Goal: Information Seeking & Learning: Learn about a topic

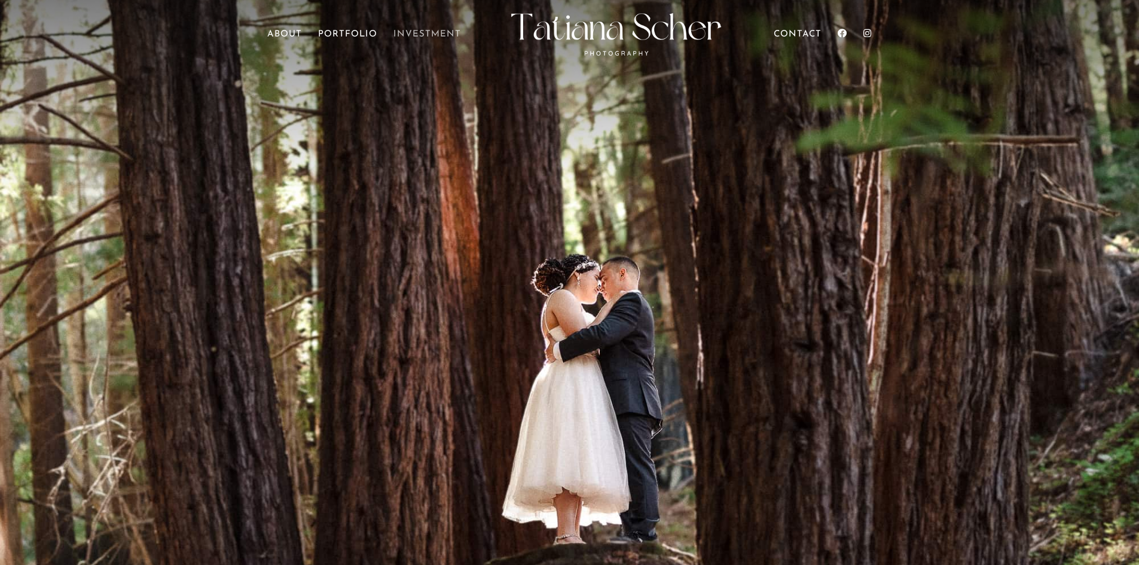
click at [433, 31] on link "Investment" at bounding box center [427, 46] width 68 height 33
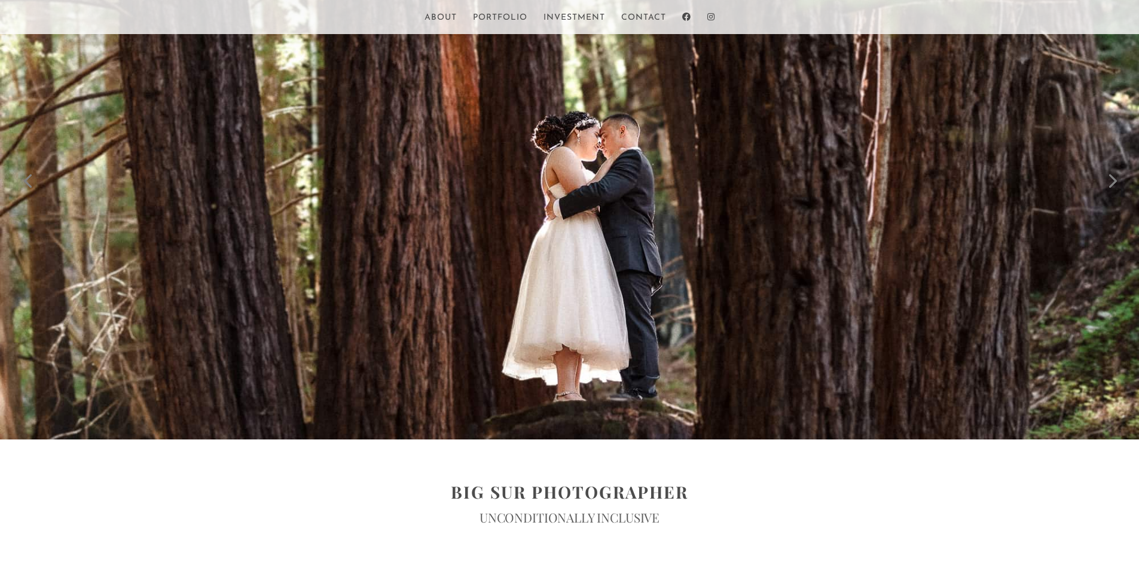
scroll to position [144, 0]
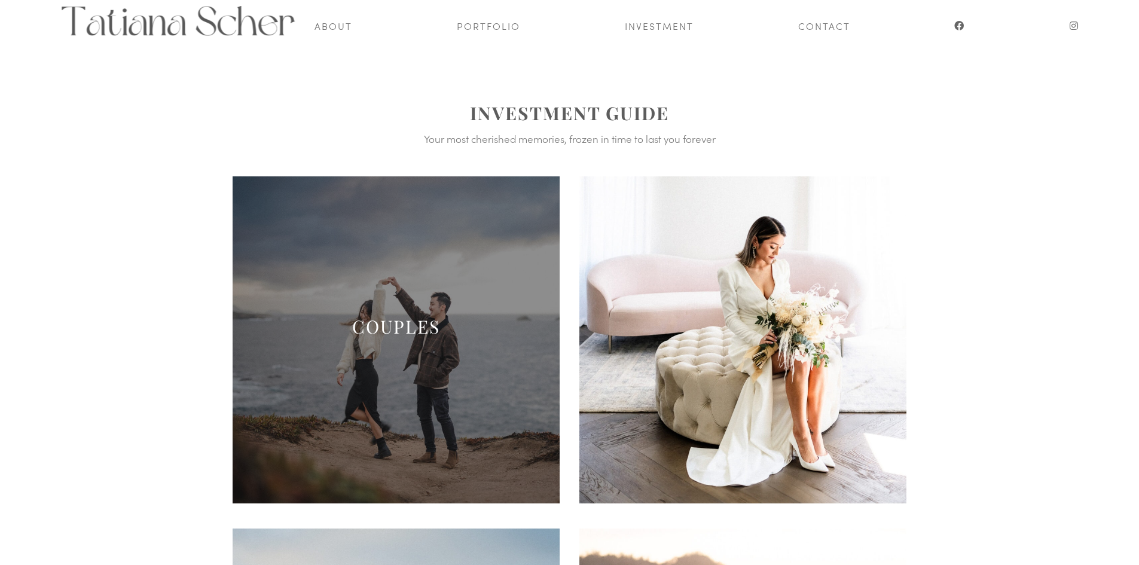
click at [415, 388] on span at bounding box center [396, 339] width 327 height 327
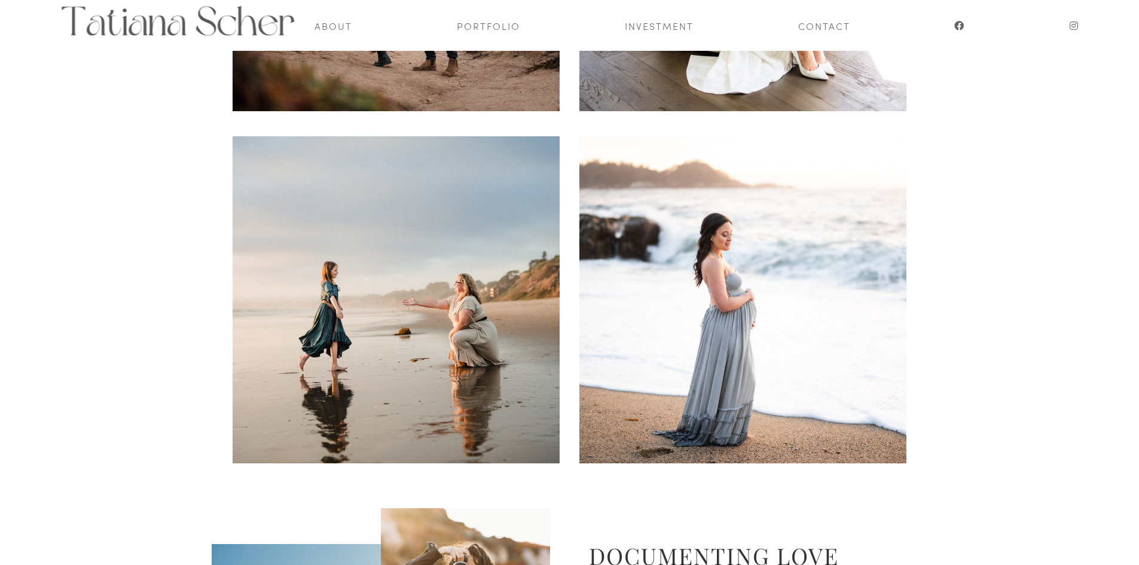
scroll to position [526, 0]
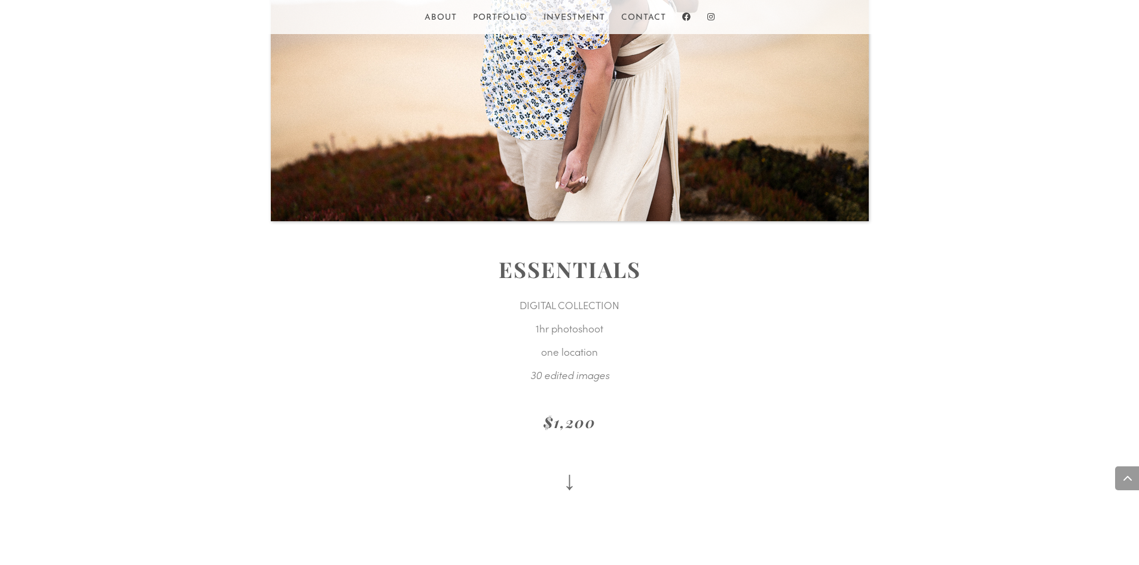
scroll to position [1582, 0]
